Goal: Find specific page/section: Find specific page/section

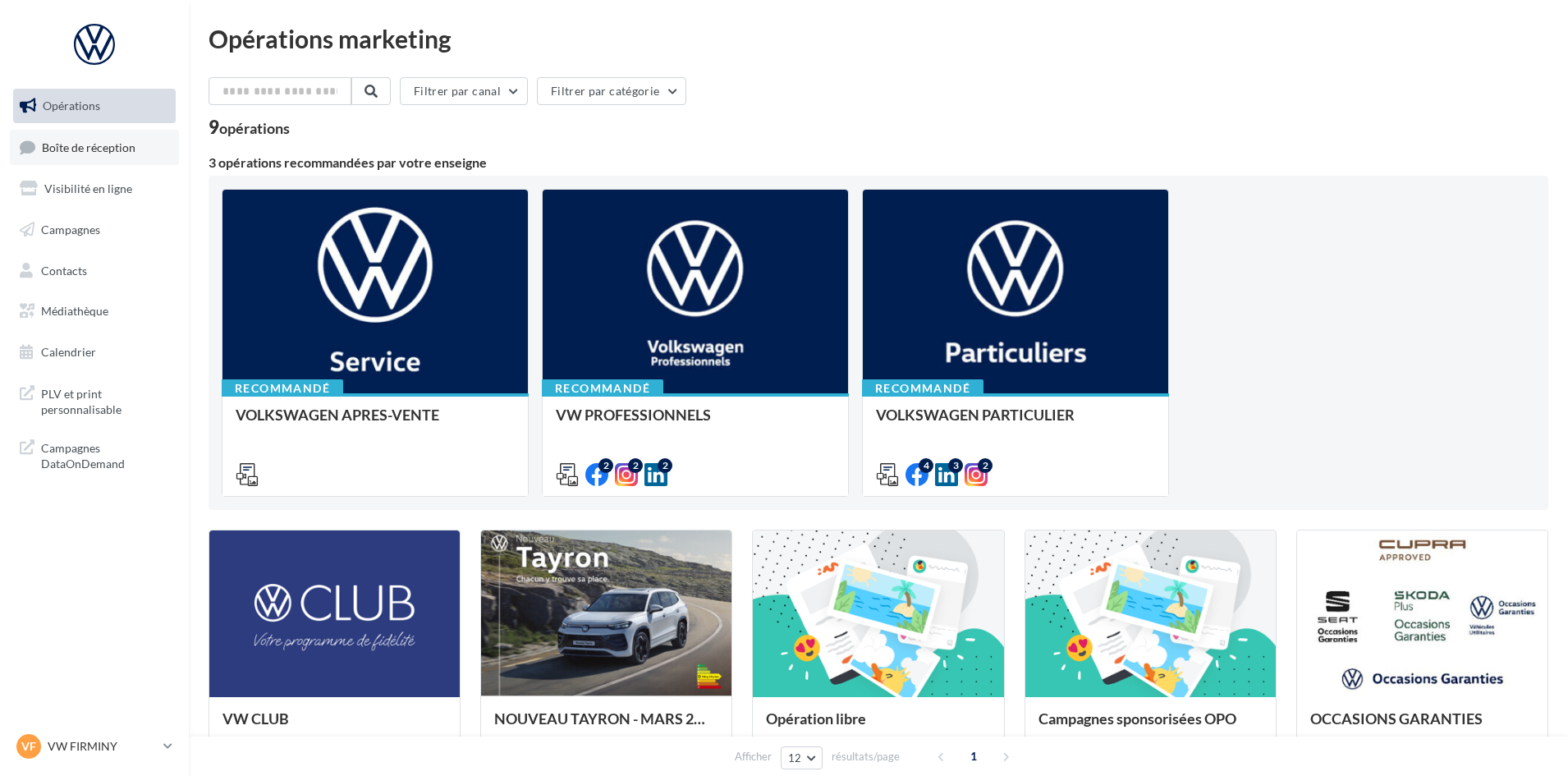
click at [112, 149] on span "Boîte de réception" at bounding box center [88, 146] width 94 height 14
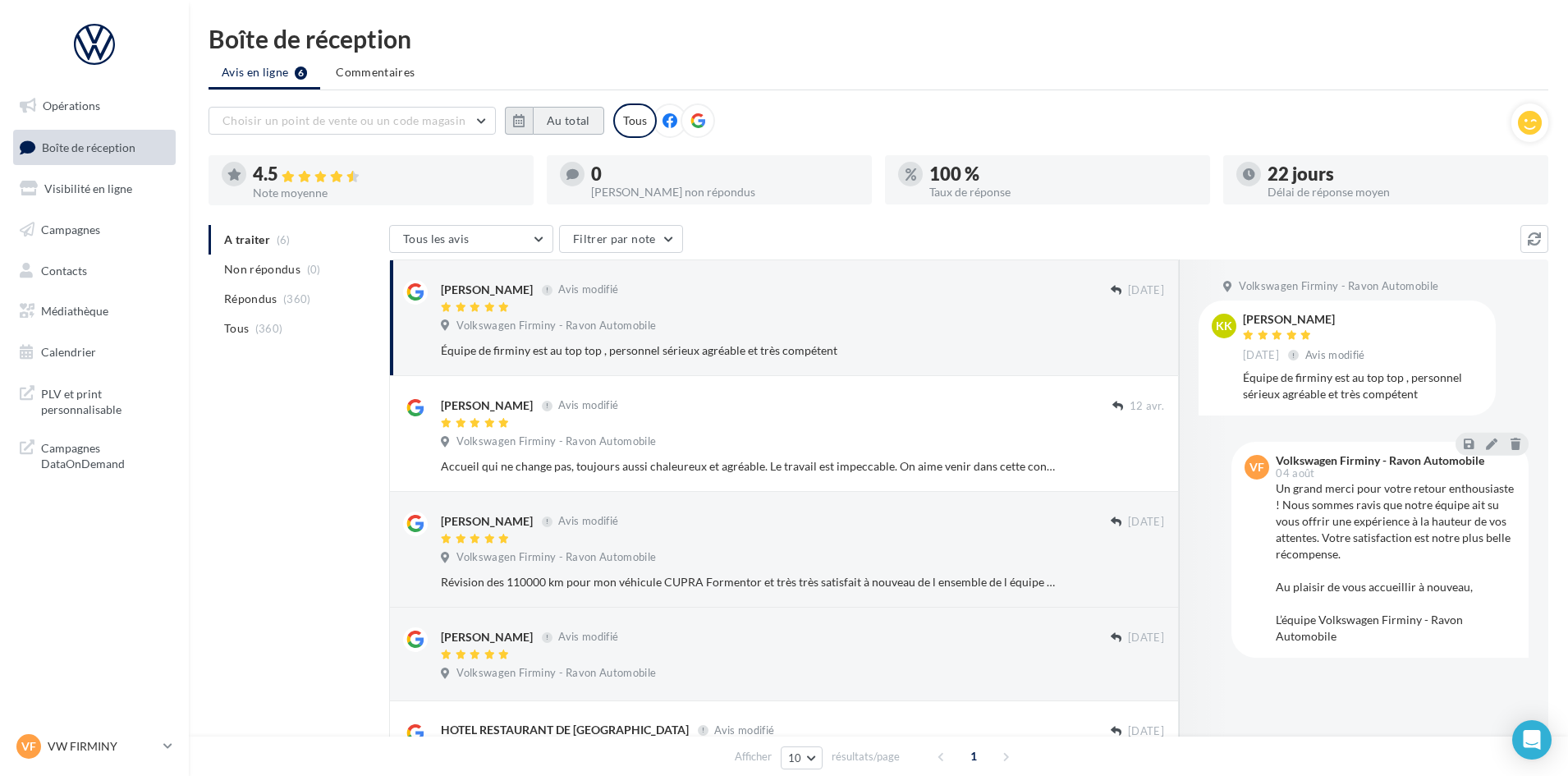
click at [533, 133] on button "Au total" at bounding box center [568, 121] width 71 height 28
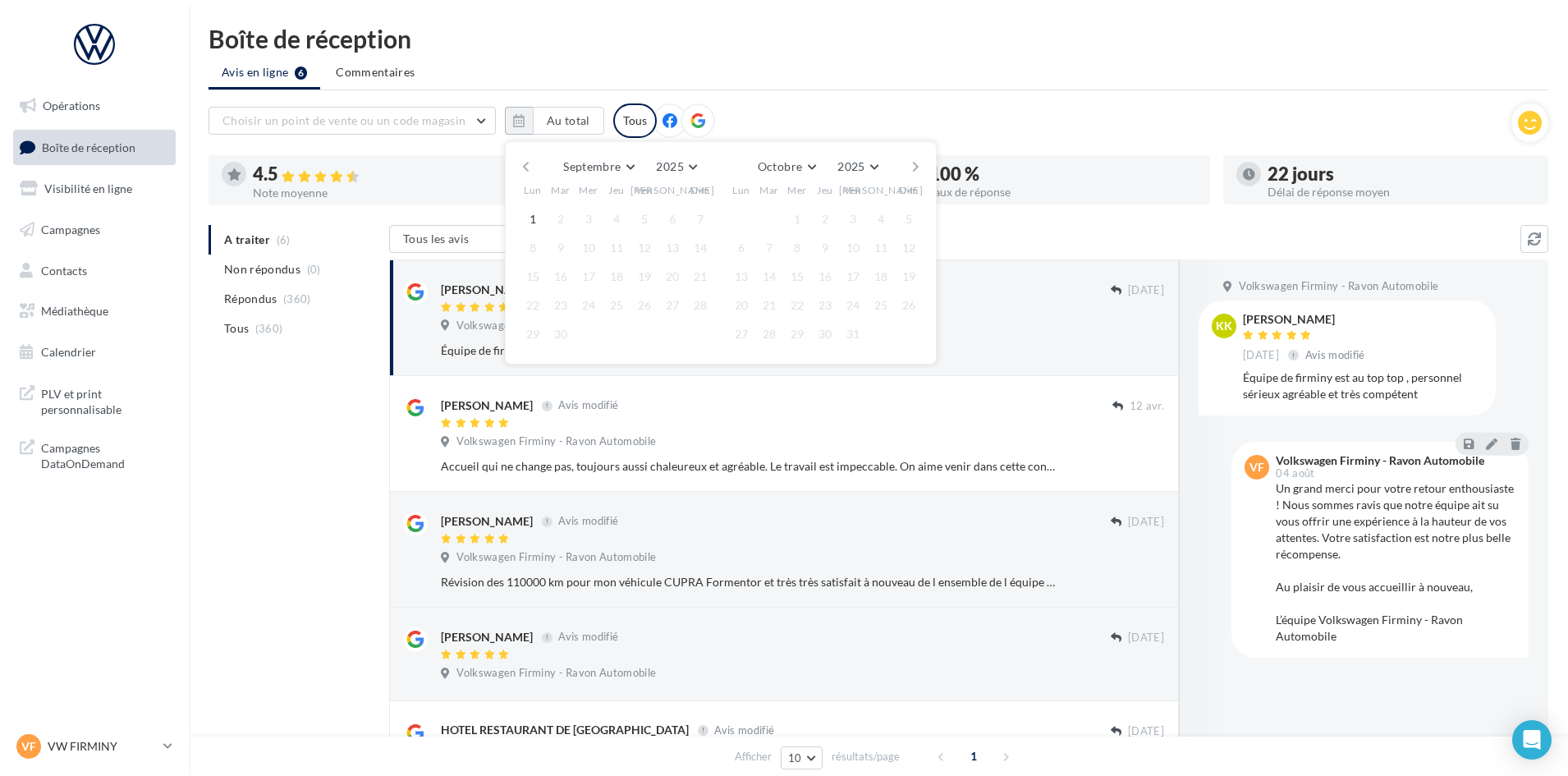
click at [526, 166] on button "button" at bounding box center [526, 166] width 14 height 23
click at [642, 209] on button "1" at bounding box center [644, 219] width 25 height 25
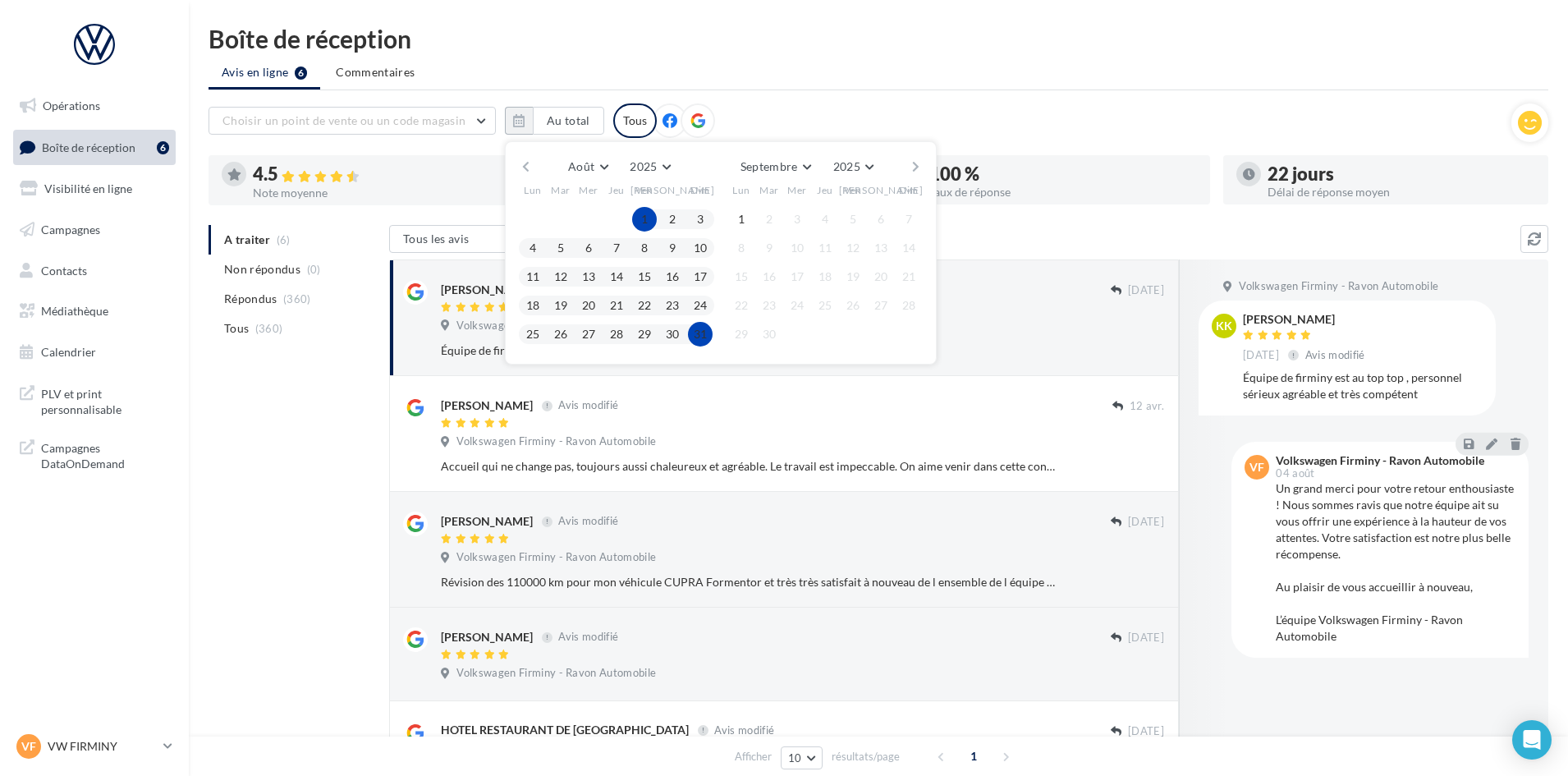
click at [700, 330] on button "31" at bounding box center [700, 334] width 25 height 25
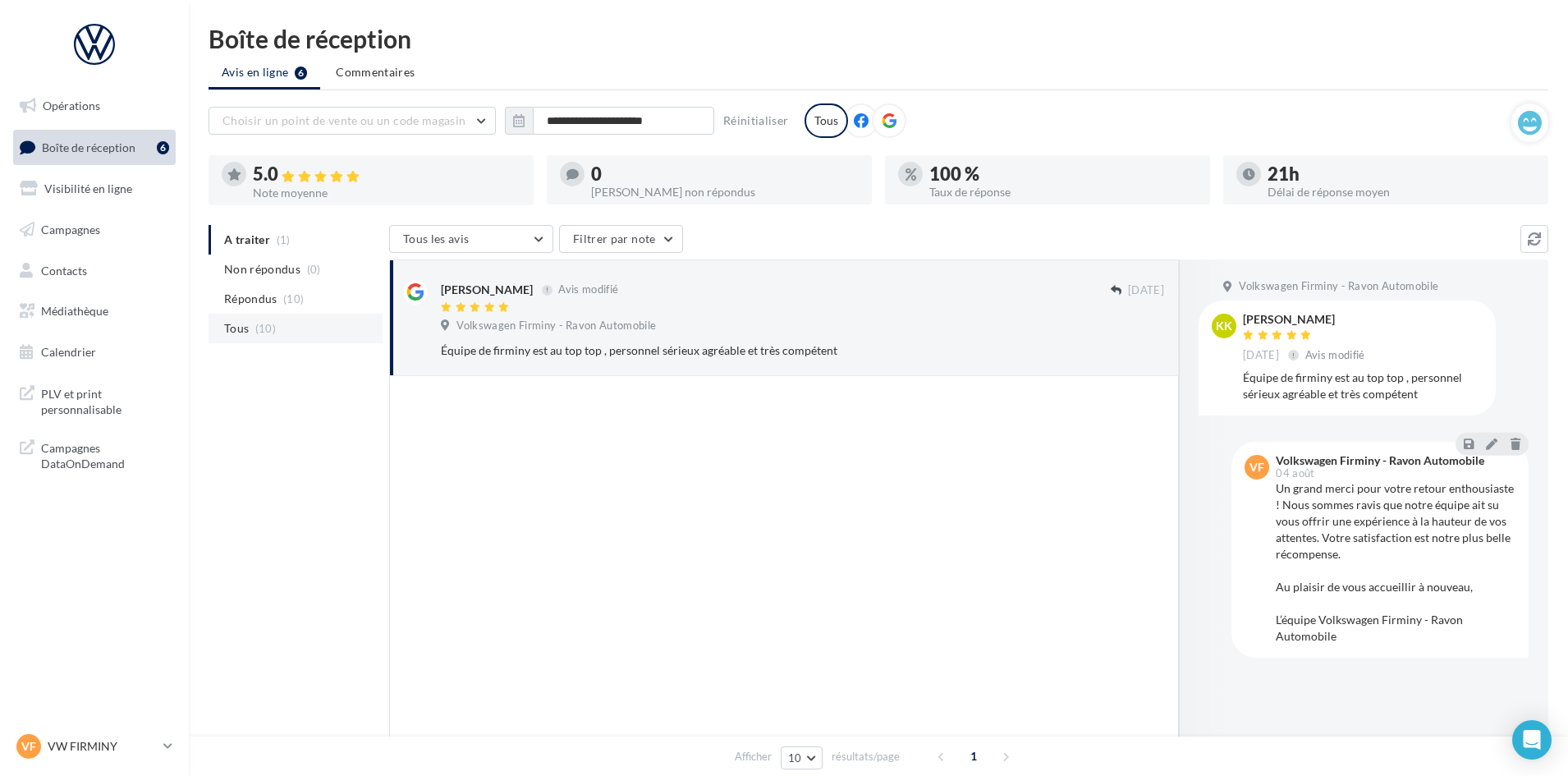
click at [277, 321] on li "Tous (10)" at bounding box center [296, 329] width 174 height 30
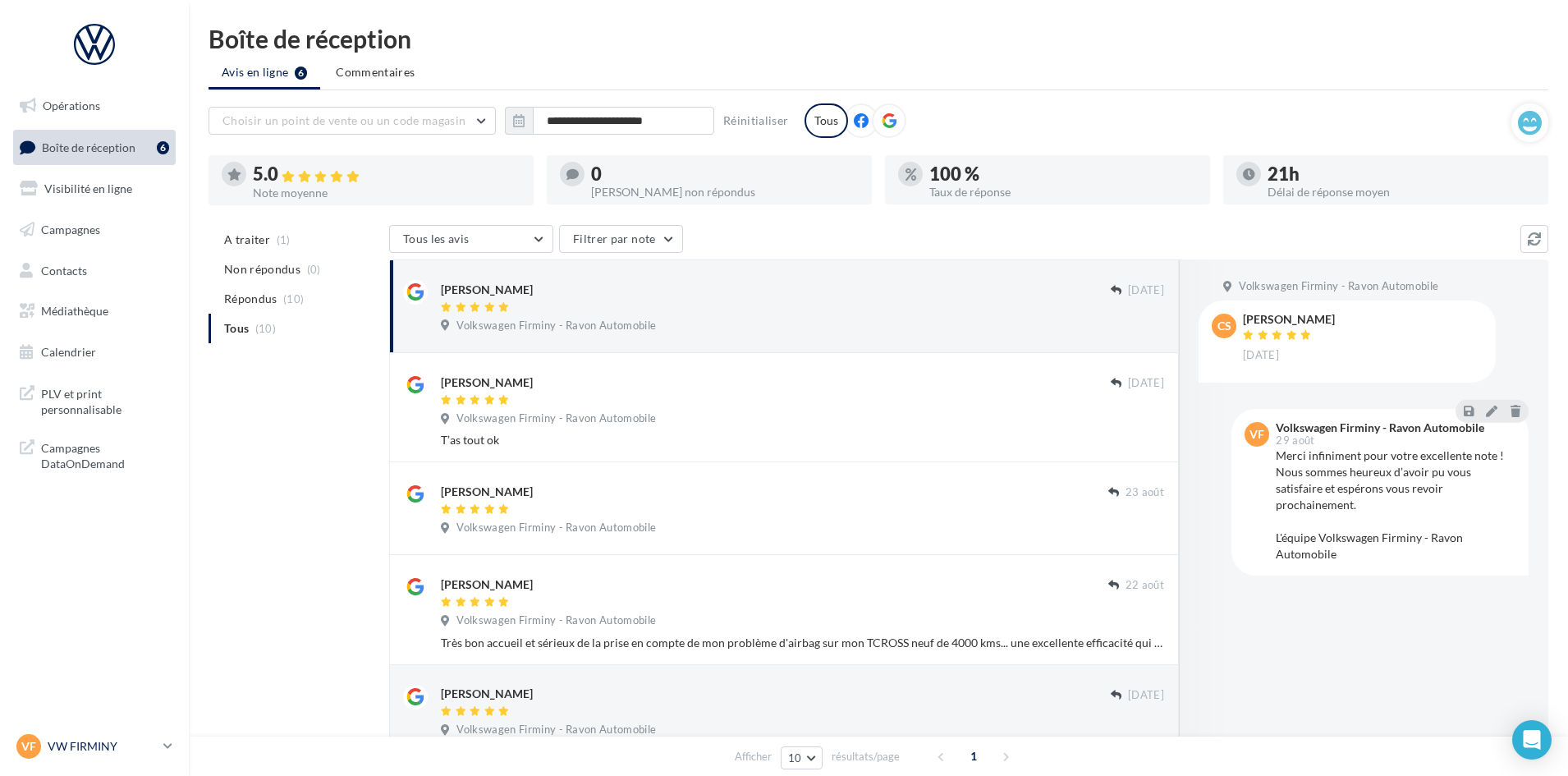
click at [152, 740] on p "VW FIRMINY" at bounding box center [102, 746] width 109 height 17
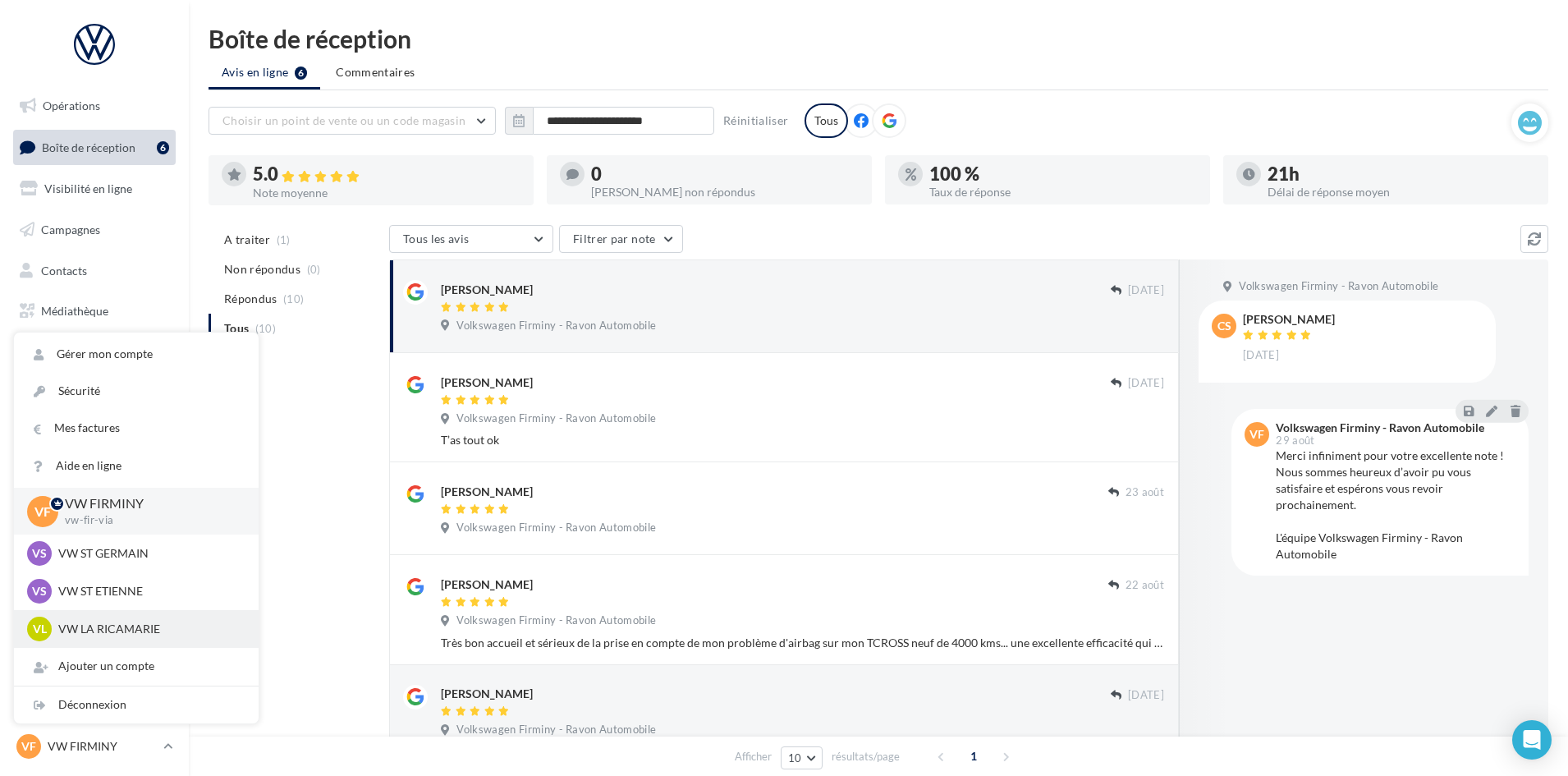
click at [154, 624] on p "VW LA RICAMARIE" at bounding box center [148, 629] width 180 height 17
